Goal: Navigation & Orientation: Go to known website

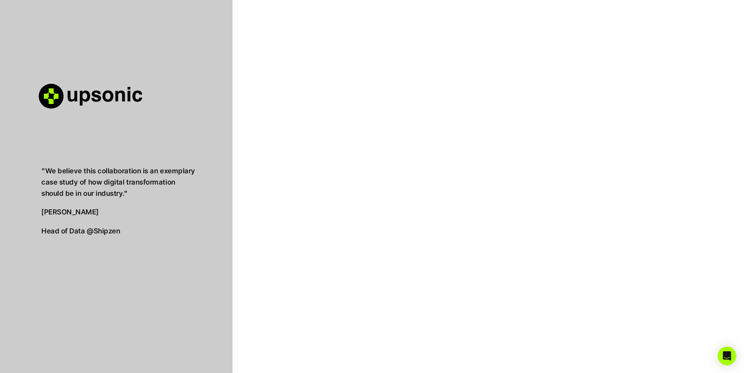
click at [502, 56] on div ""We believe this collaboration is an exemplary case study of how digital transf…" at bounding box center [372, 209] width 744 height 418
click at [283, 105] on div ""We believe this collaboration is an exemplary case study of how digital transf…" at bounding box center [372, 209] width 744 height 418
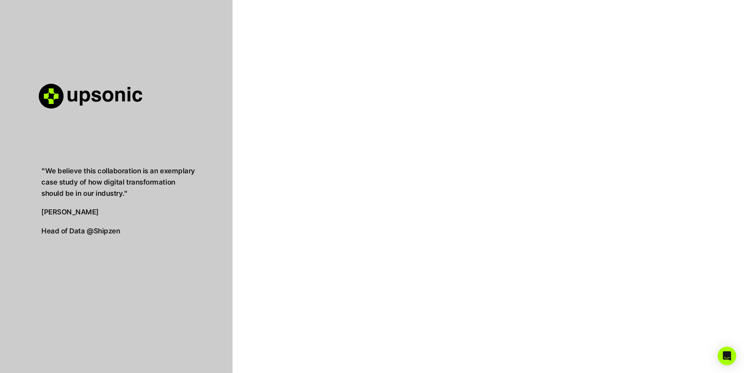
click at [273, 101] on div ""We believe this collaboration is an exemplary case study of how digital transf…" at bounding box center [372, 209] width 744 height 418
